Goal: Check status

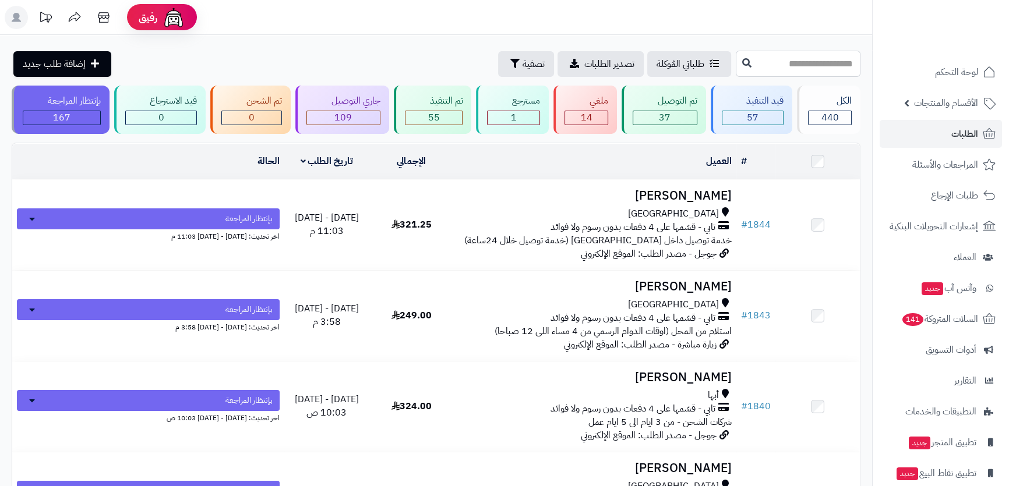
click at [742, 69] on input "text" at bounding box center [798, 64] width 125 height 26
type input "****"
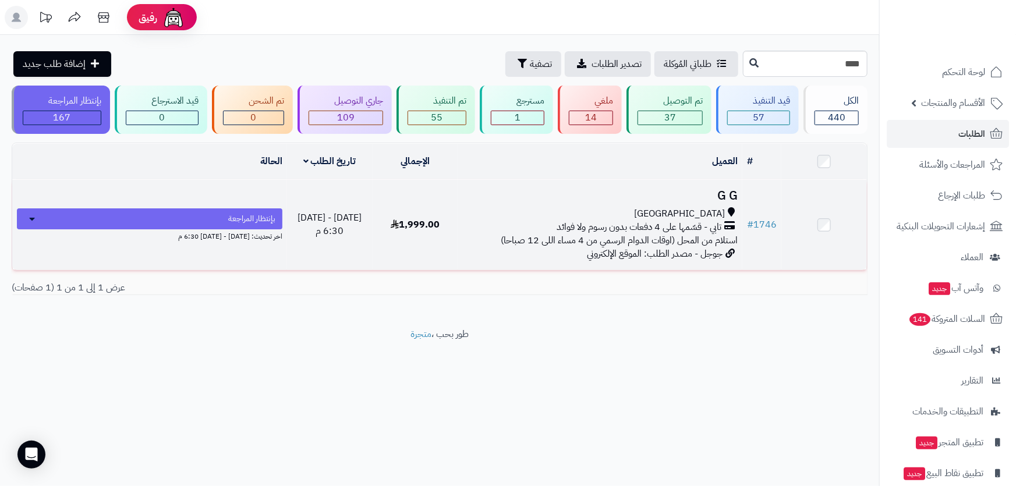
click at [693, 203] on td "G G جدة تابي - قسّمها على 4 دفعات بدون رسوم ولا فوائد استلام من المحل (اوقات ال…" at bounding box center [600, 225] width 285 height 90
click at [697, 200] on h3 "G G" at bounding box center [599, 195] width 275 height 13
